Goal: Task Accomplishment & Management: Complete application form

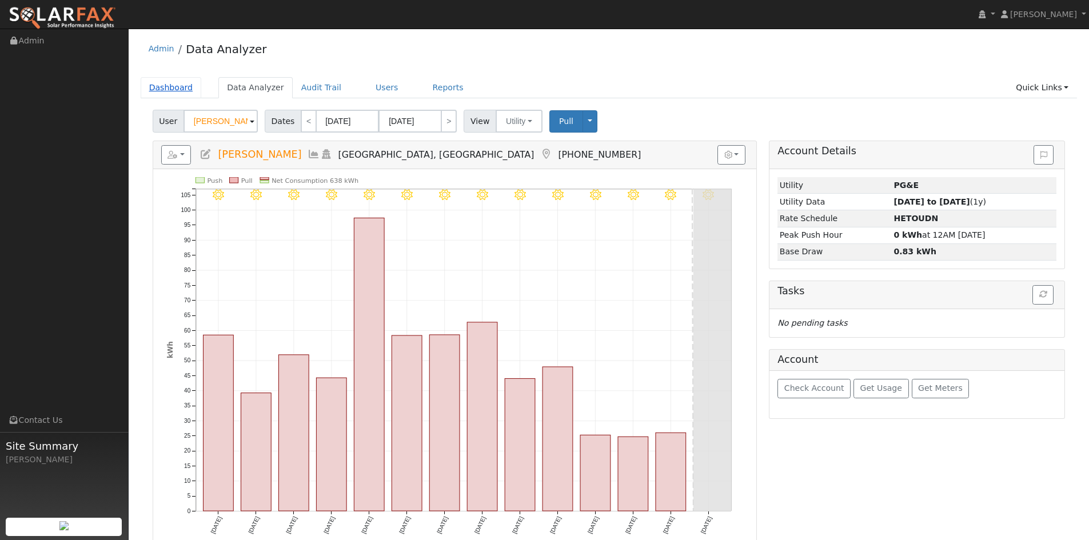
click at [196, 88] on ul "Dashboard Data Analyzer Audit Trail Users Reports Quick Links Quick Add Quick C…" at bounding box center [609, 87] width 937 height 21
click at [183, 93] on link "Dashboard" at bounding box center [171, 87] width 61 height 21
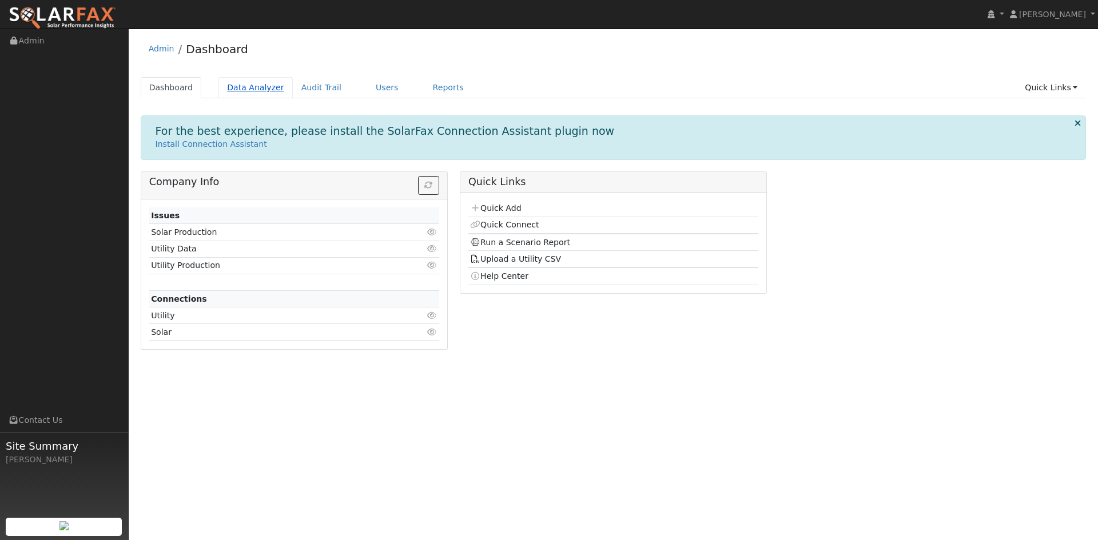
click at [252, 95] on link "Data Analyzer" at bounding box center [255, 87] width 74 height 21
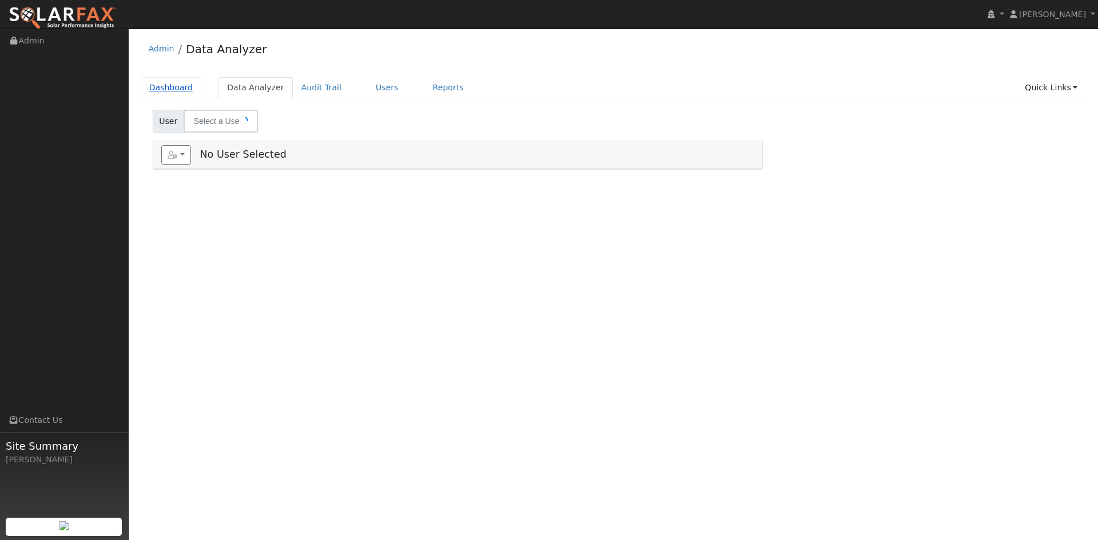
click at [173, 86] on link "Dashboard" at bounding box center [171, 87] width 61 height 21
type input "[PERSON_NAME]"
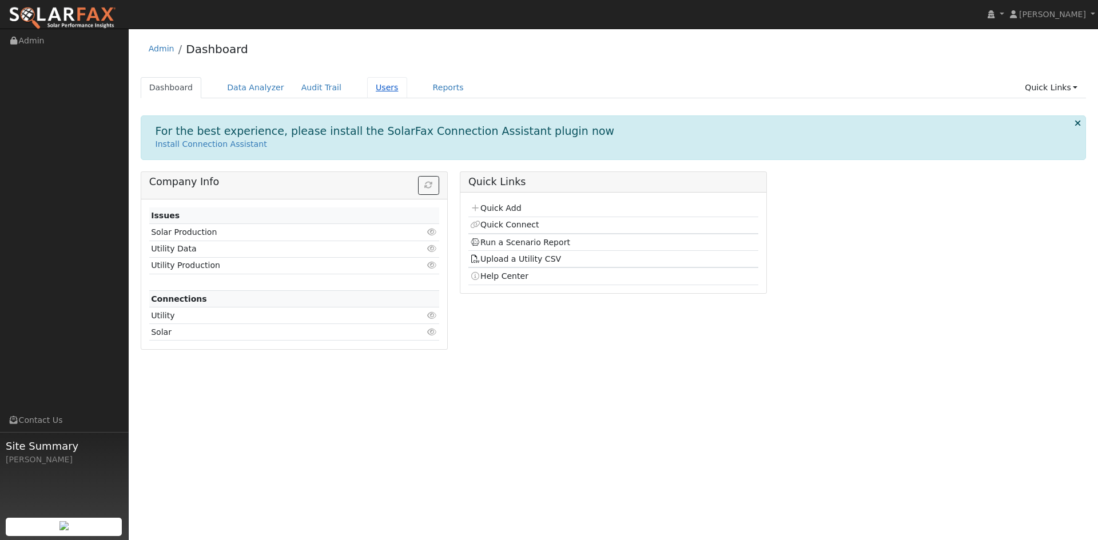
click at [367, 90] on link "Users" at bounding box center [387, 87] width 40 height 21
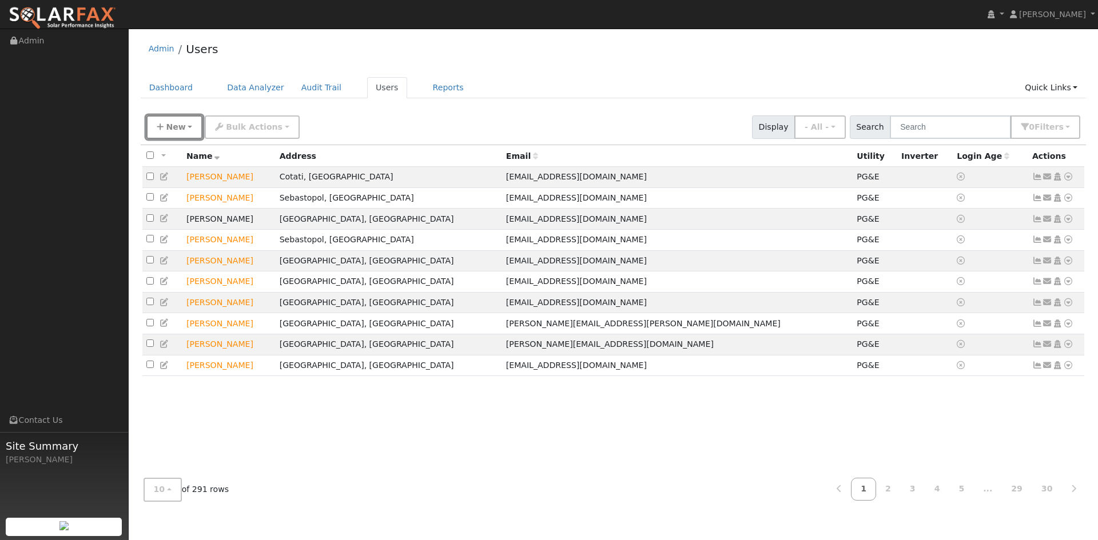
click at [183, 129] on button "New" at bounding box center [174, 126] width 57 height 23
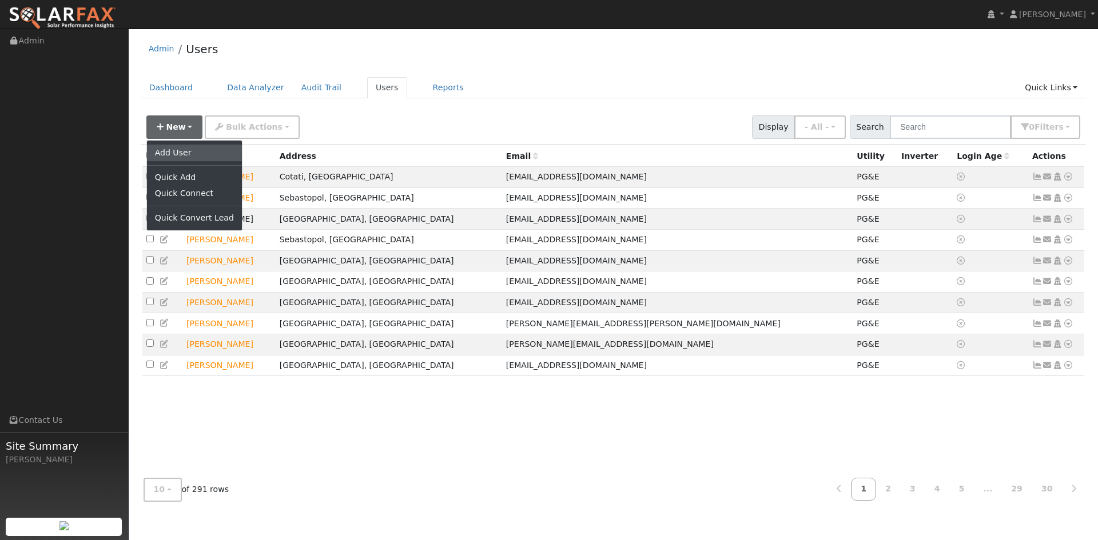
click at [177, 154] on link "Add User" at bounding box center [194, 153] width 95 height 16
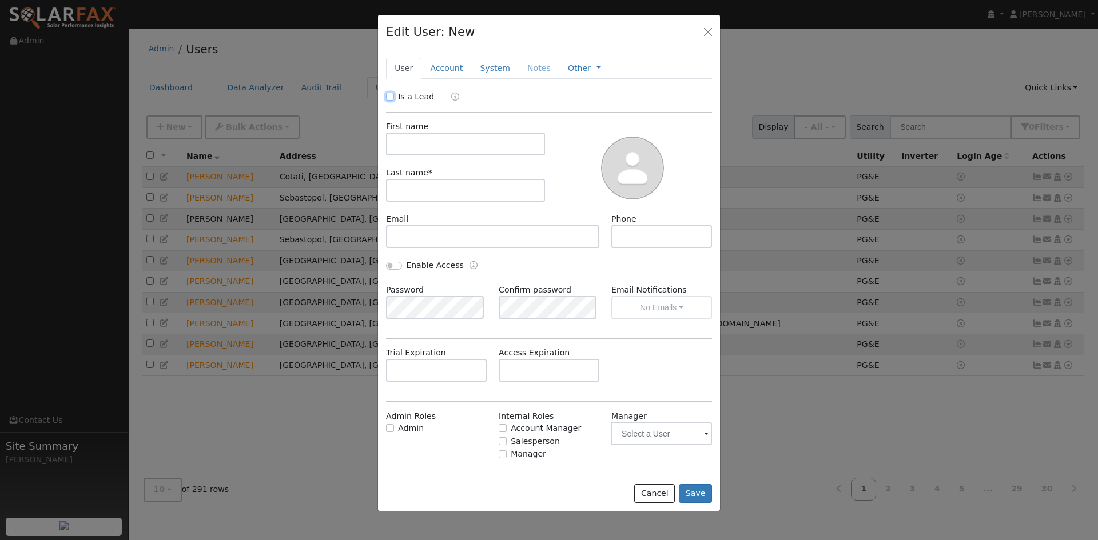
drag, startPoint x: 390, startPoint y: 93, endPoint x: 378, endPoint y: 99, distance: 14.1
click at [390, 93] on input "Is a Lead" at bounding box center [390, 97] width 8 height 8
checkbox input "true"
click at [410, 139] on input "text" at bounding box center [465, 144] width 159 height 23
type input "Robert"
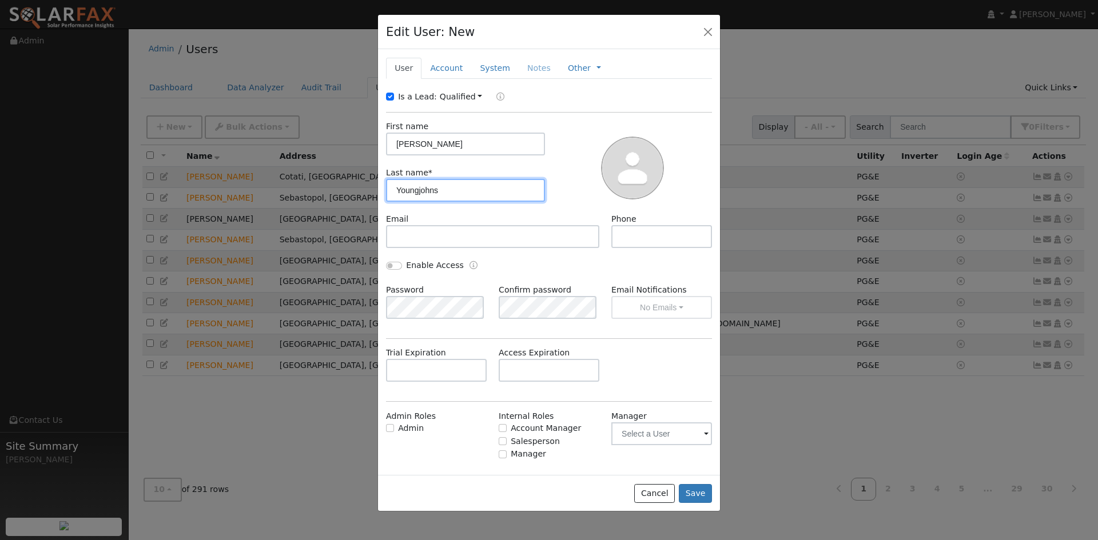
type input "Youngjohns"
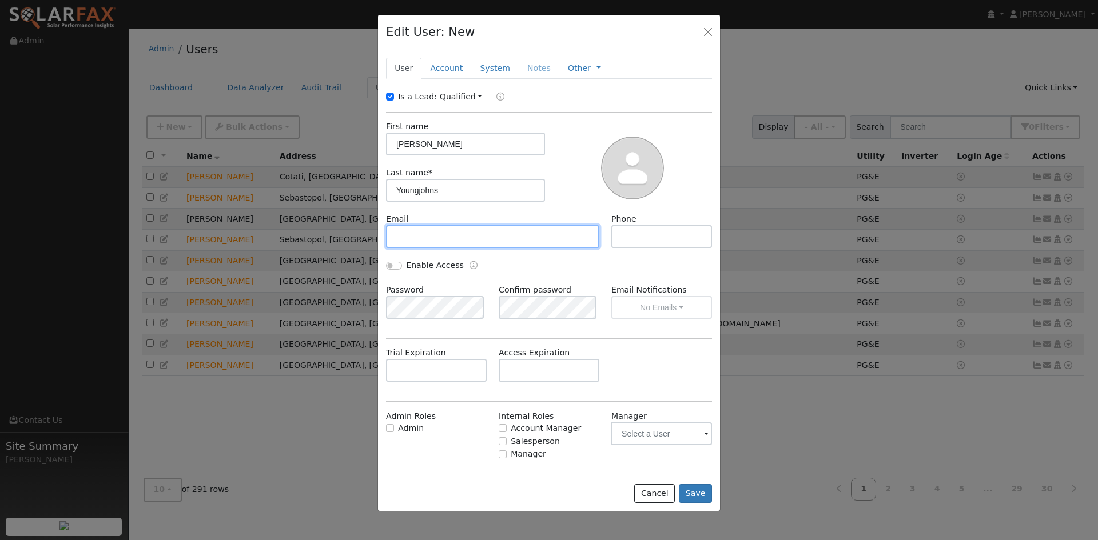
click at [445, 233] on input "text" at bounding box center [492, 236] width 213 height 23
click at [458, 240] on input "text" at bounding box center [492, 236] width 213 height 23
paste input "robert.youngjohns@gmail.com"
type input "robert.youngjohns@gmail.com"
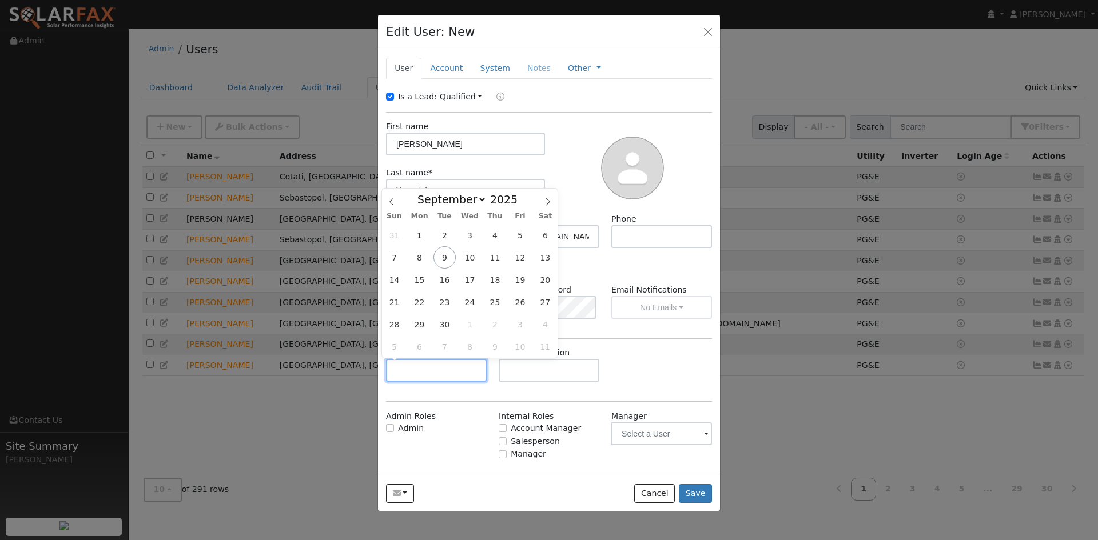
click at [449, 367] on input "text" at bounding box center [436, 370] width 101 height 23
click at [477, 201] on select "January February March April May June July August September October November De…" at bounding box center [449, 200] width 75 height 14
select select "9"
click at [421, 193] on select "January February March April May June July August September October November De…" at bounding box center [449, 200] width 75 height 14
click at [453, 281] on span "14" at bounding box center [444, 280] width 22 height 22
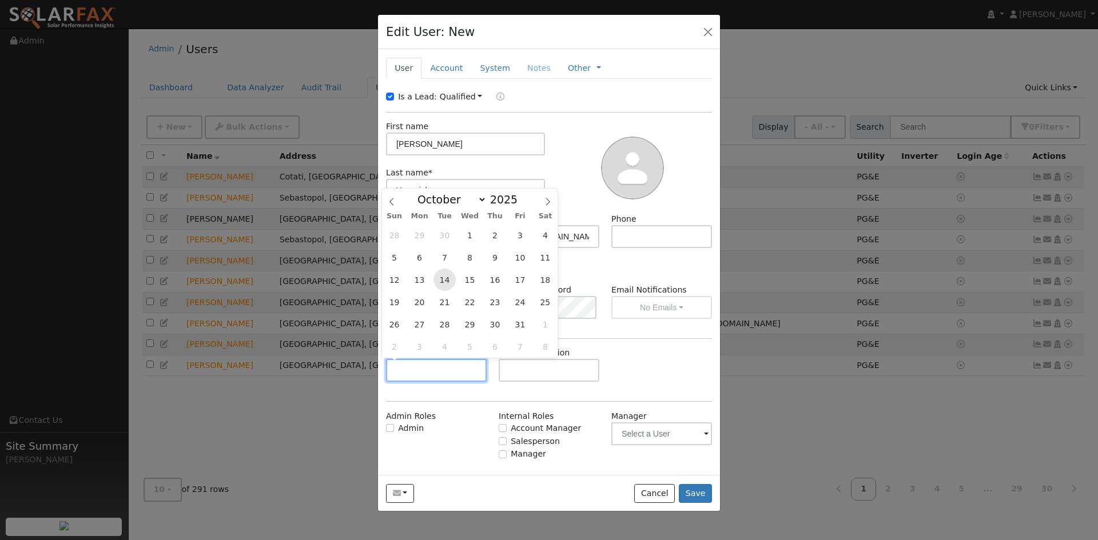
type input "10/14/2025"
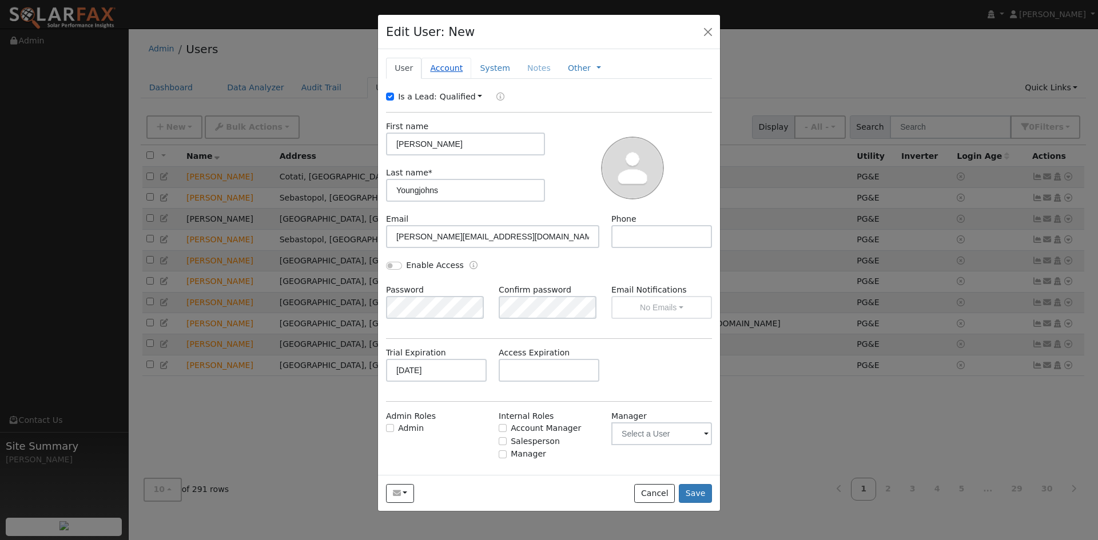
click at [453, 73] on link "Account" at bounding box center [446, 68] width 50 height 21
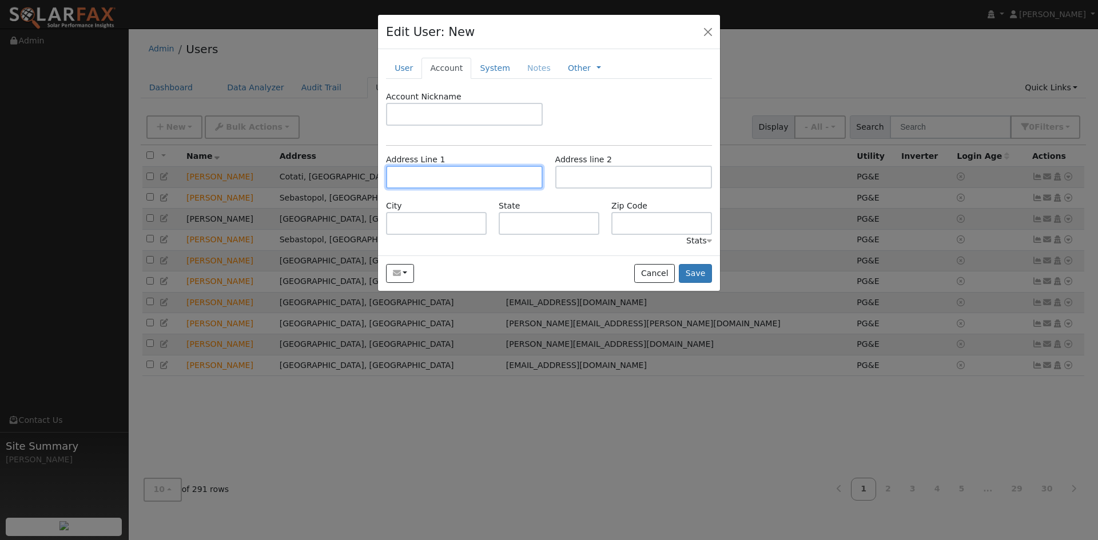
drag, startPoint x: 424, startPoint y: 179, endPoint x: 418, endPoint y: 181, distance: 6.0
click at [422, 180] on input "text" at bounding box center [464, 177] width 157 height 23
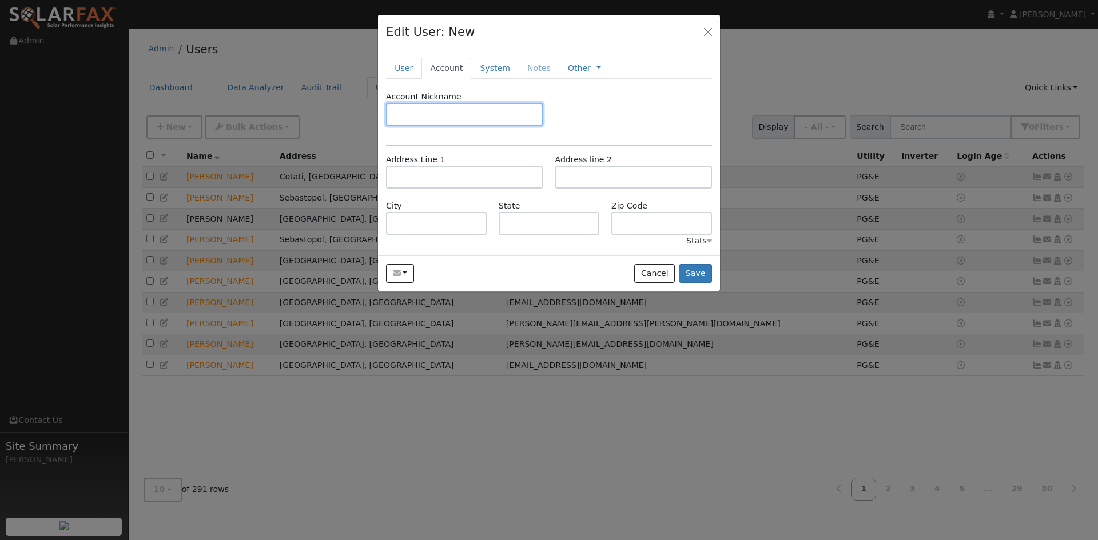
drag, startPoint x: 436, startPoint y: 118, endPoint x: 439, endPoint y: 161, distance: 43.0
click at [433, 119] on input "text" at bounding box center [464, 114] width 157 height 23
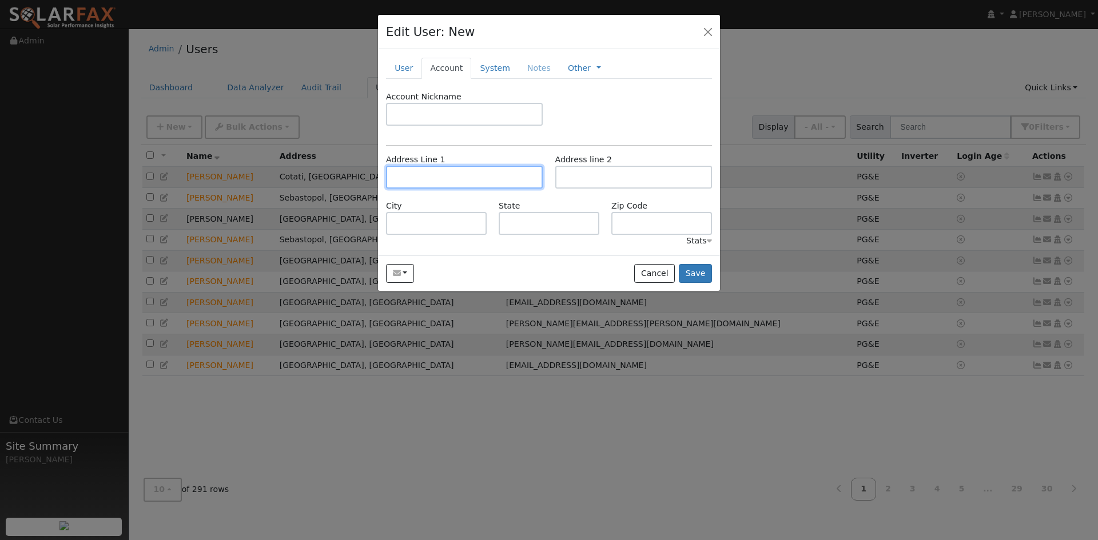
click at [440, 181] on input "text" at bounding box center [464, 177] width 157 height 23
paste input "150 Petrified Forest Road"
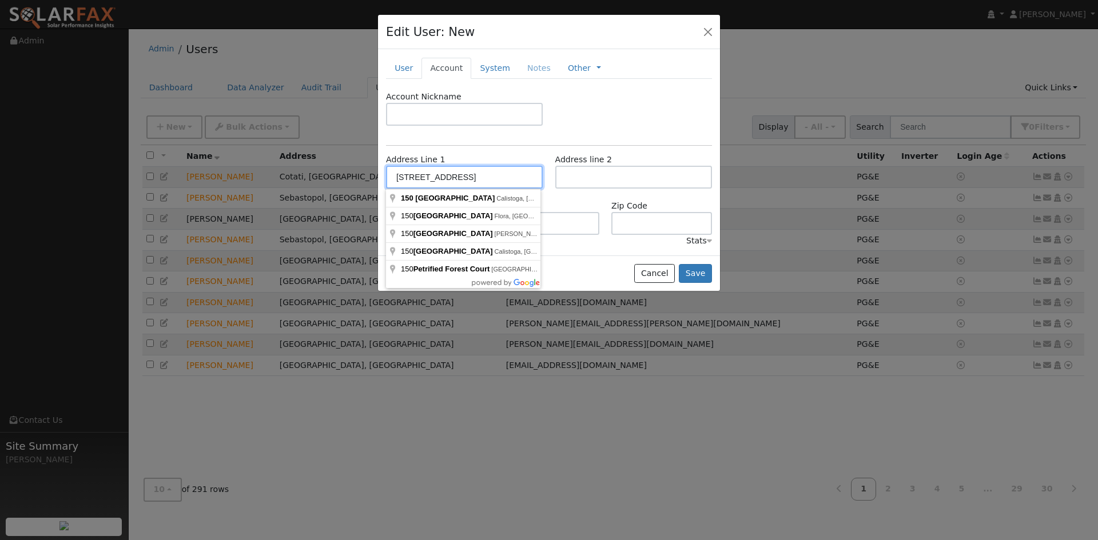
type input "150 Petrified Forest Road"
type input "Calistoga"
type input "CA"
type input "94515"
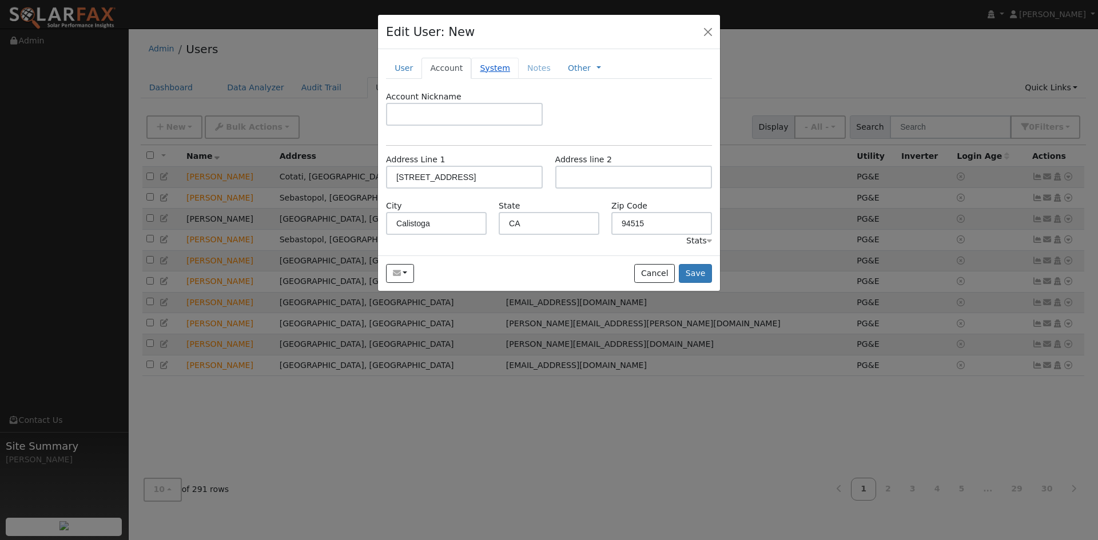
click at [480, 66] on link "System" at bounding box center [494, 68] width 47 height 21
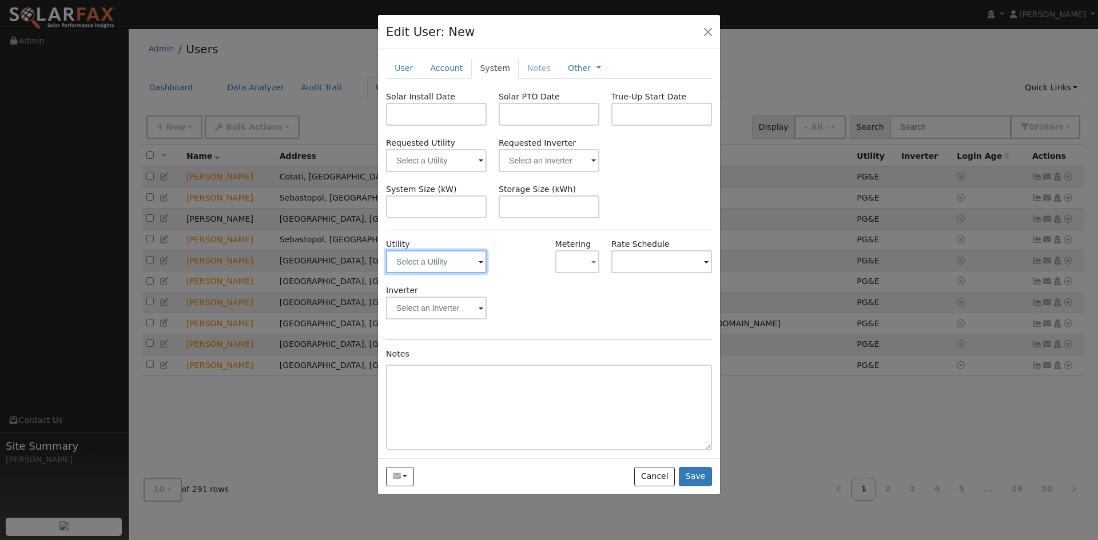
click at [482, 261] on div at bounding box center [436, 261] width 101 height 23
click at [481, 261] on span at bounding box center [480, 262] width 5 height 13
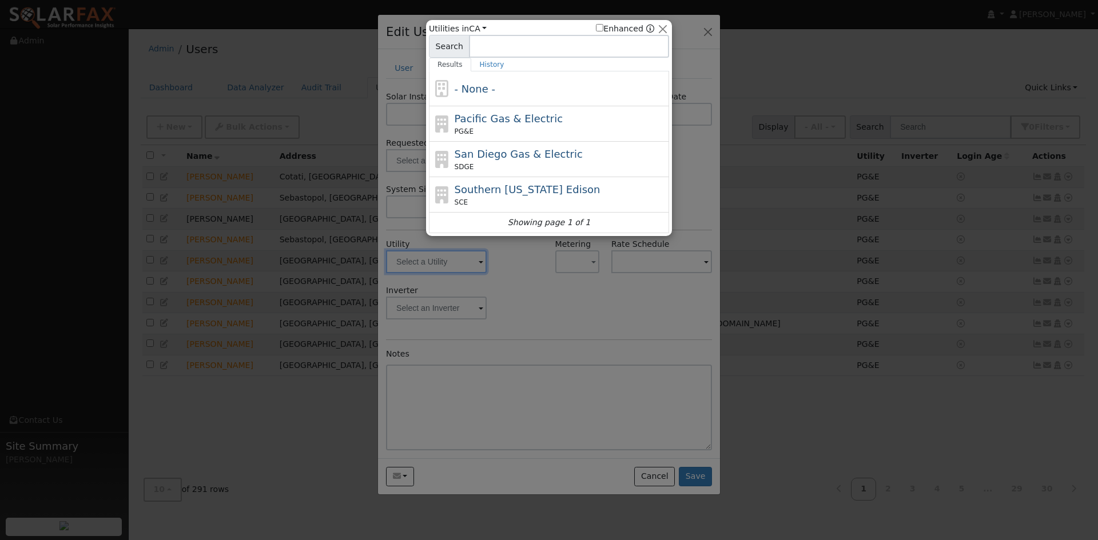
click at [495, 135] on div "PG&E" at bounding box center [560, 131] width 212 height 10
type input "PG&E"
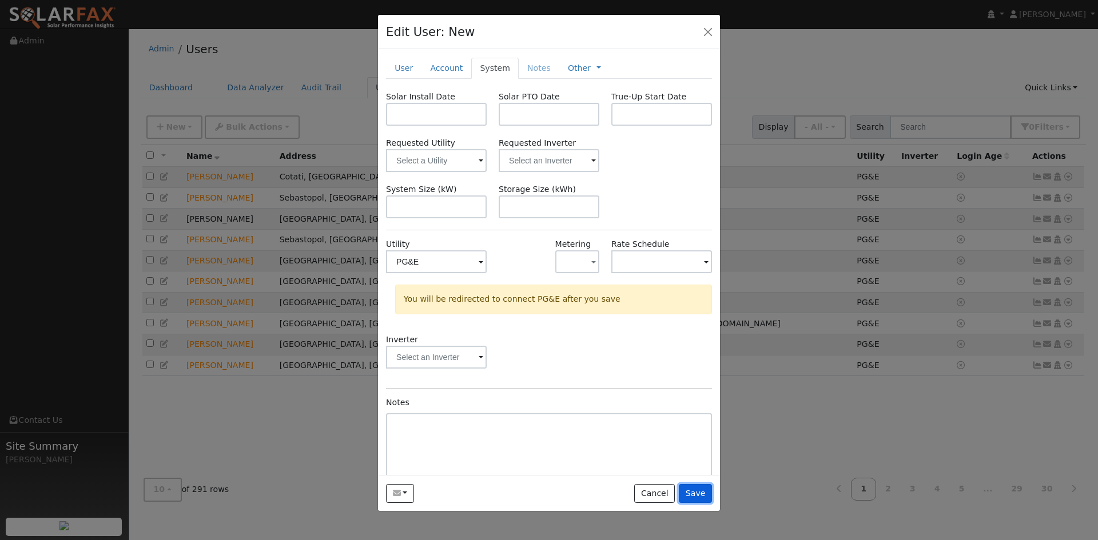
click at [701, 490] on button "Save" at bounding box center [695, 493] width 33 height 19
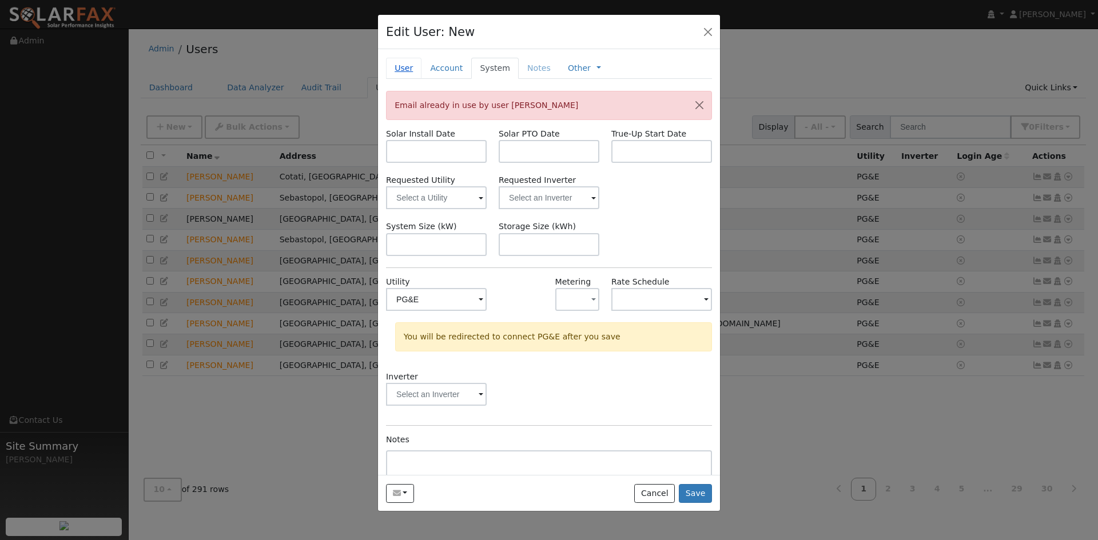
click at [410, 65] on link "User" at bounding box center [403, 68] width 35 height 21
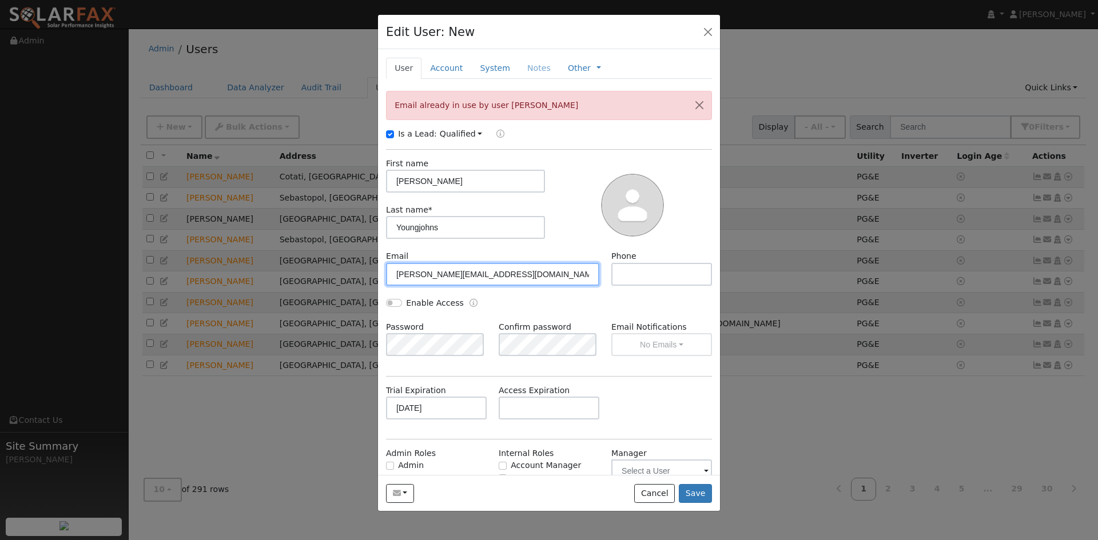
drag, startPoint x: 449, startPoint y: 273, endPoint x: 459, endPoint y: 274, distance: 9.8
click at [450, 273] on input "robert.youngjohns@gmail.com" at bounding box center [492, 274] width 213 height 23
type input "robert.youngjofhns@gmail.com"
click at [486, 73] on link "System" at bounding box center [494, 68] width 47 height 21
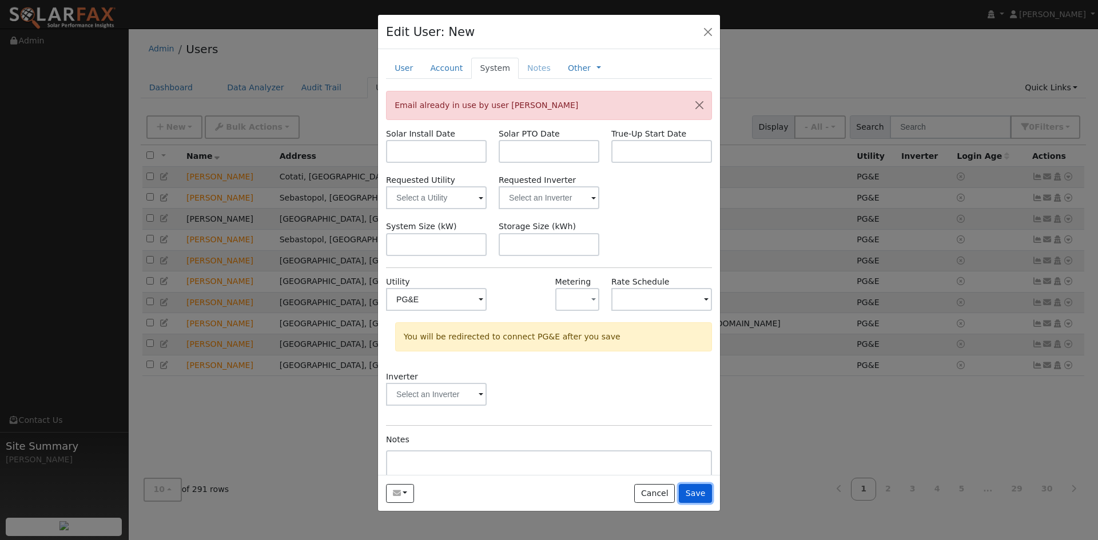
click at [701, 492] on button "Save" at bounding box center [695, 493] width 33 height 19
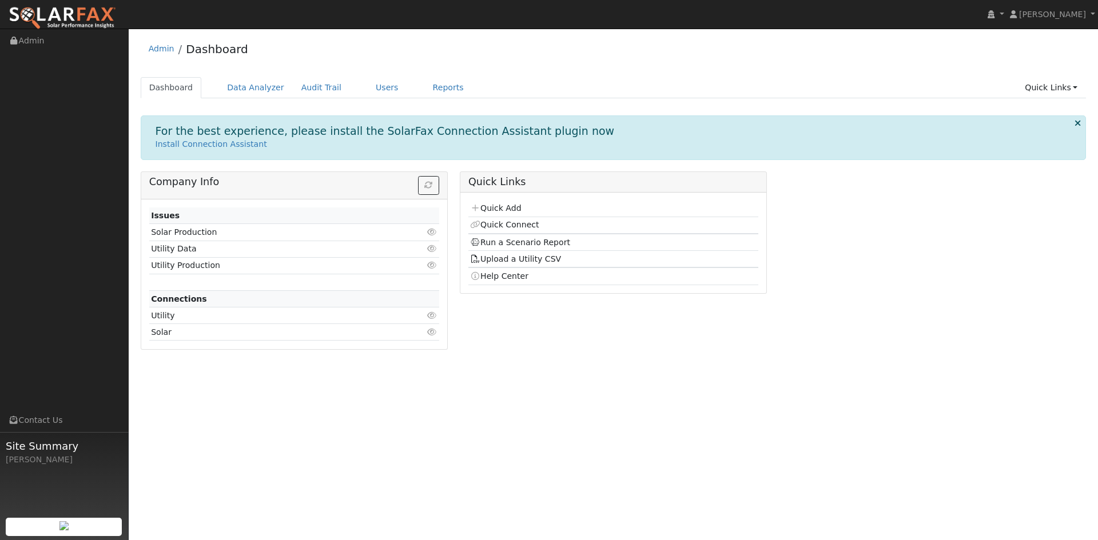
click at [387, 88] on ul "Dashboard Data Analyzer Audit Trail Users Reports Quick Links Quick Add Quick C…" at bounding box center [614, 87] width 946 height 21
click at [374, 91] on link "Users" at bounding box center [387, 87] width 40 height 21
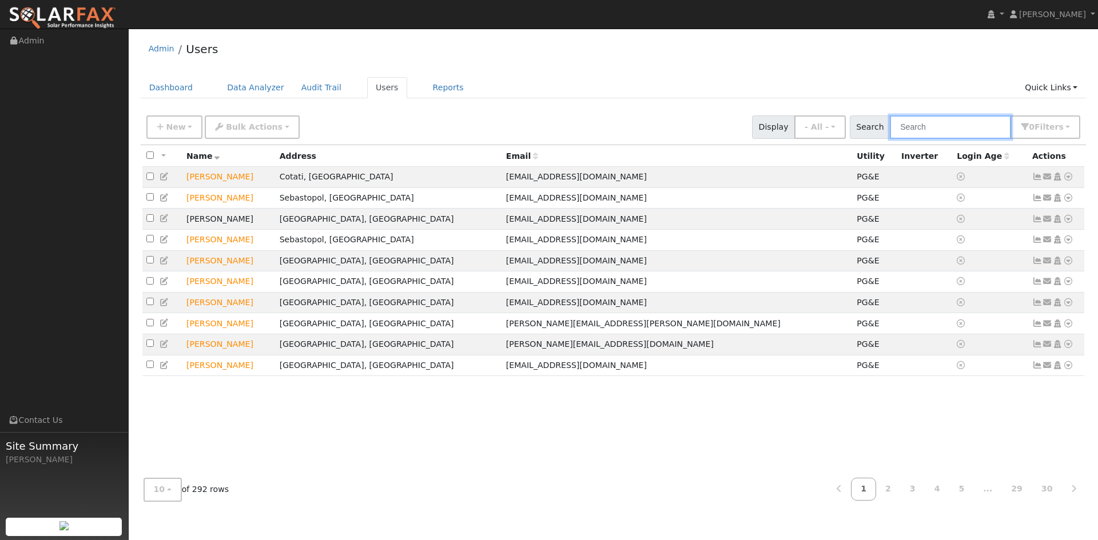
click at [942, 129] on input "text" at bounding box center [949, 126] width 121 height 23
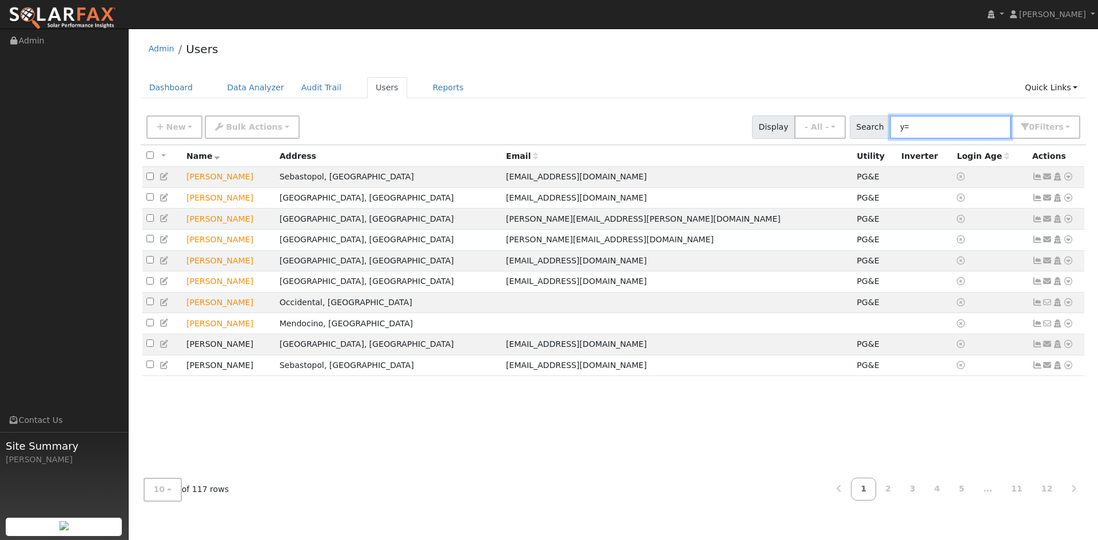
type input "y"
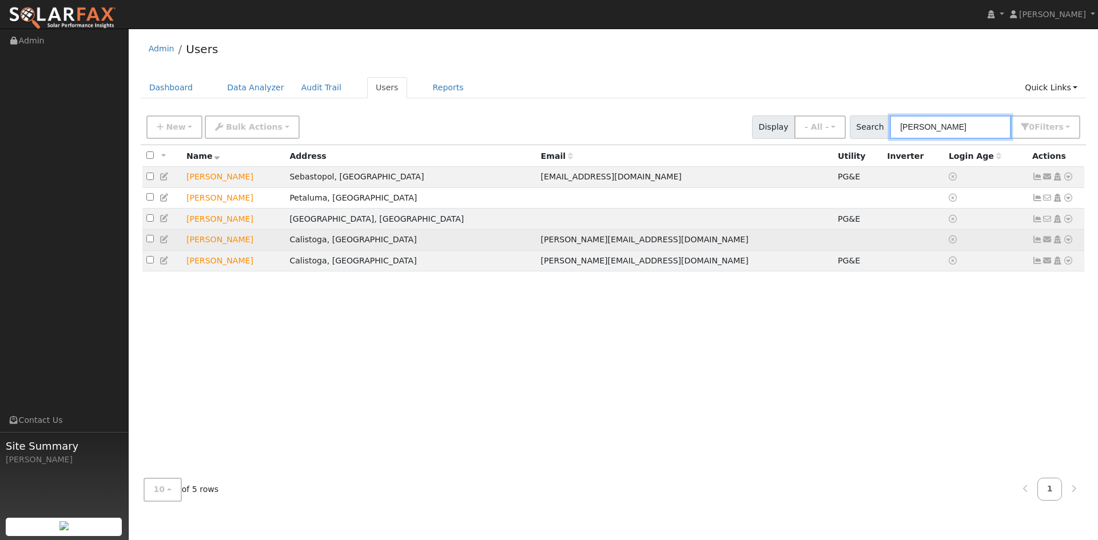
type input "robert"
click at [213, 244] on td "Robert Youngjohns" at bounding box center [233, 239] width 103 height 21
